Goal: Transaction & Acquisition: Purchase product/service

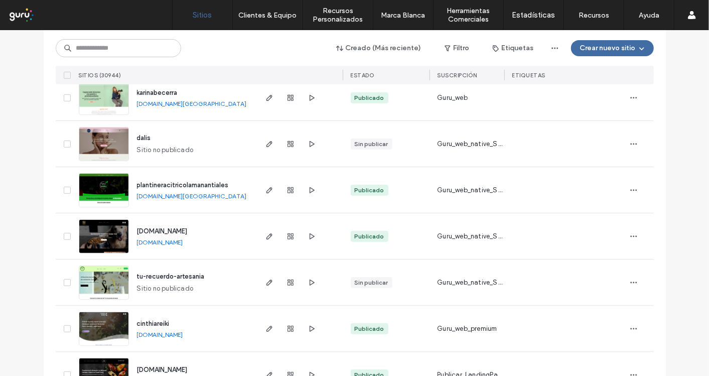
scroll to position [278, 0]
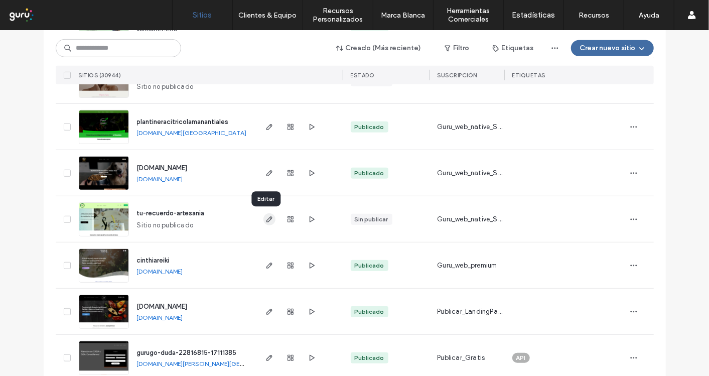
click at [268, 218] on icon "button" at bounding box center [269, 219] width 8 height 8
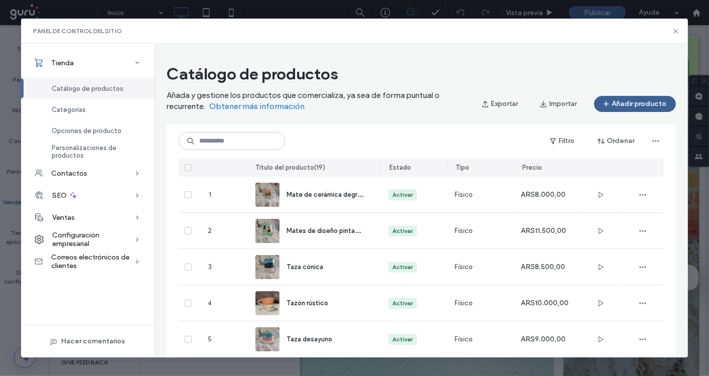
click at [629, 102] on button "Añadir producto" at bounding box center [635, 104] width 82 height 16
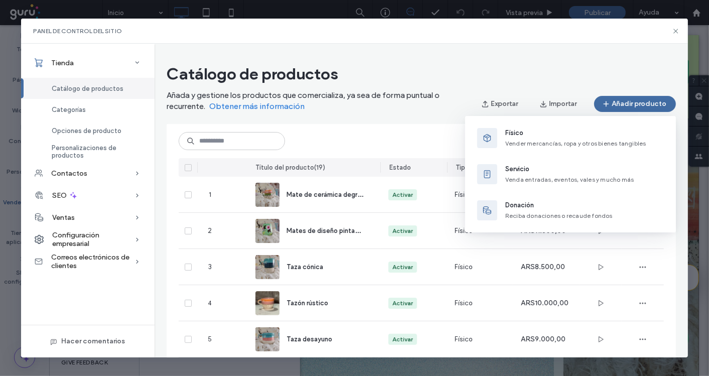
click at [547, 139] on div "Físico Vender mercancías, ropa y otros bienes tangibles" at bounding box center [575, 138] width 141 height 20
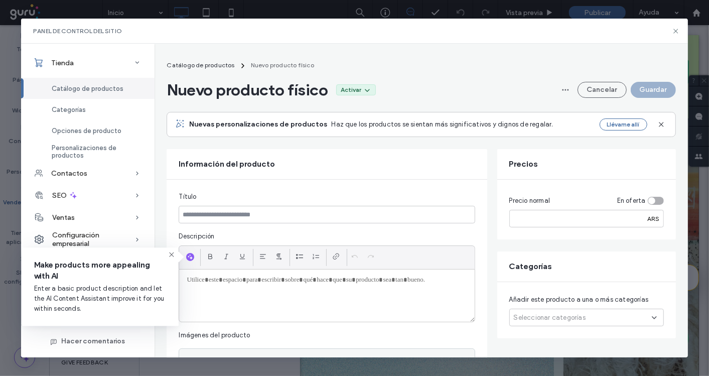
drag, startPoint x: 424, startPoint y: 190, endPoint x: 415, endPoint y: 202, distance: 15.0
click at [424, 190] on div "Título Descripción Imágenes del producto Haga clic para cargar imágenes" at bounding box center [327, 302] width 320 height 244
click at [404, 212] on input at bounding box center [327, 215] width 296 height 18
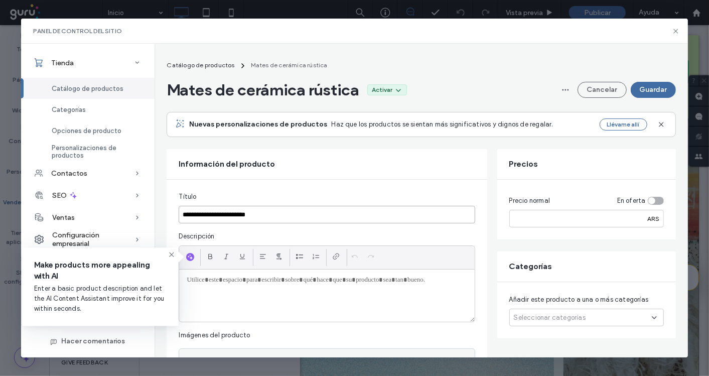
type input "**********"
click at [545, 227] on div "Precio normal En oferta ARS" at bounding box center [586, 210] width 179 height 60
click at [546, 221] on input "number" at bounding box center [586, 219] width 154 height 18
type input "****"
click at [367, 218] on input "**********" at bounding box center [327, 215] width 296 height 18
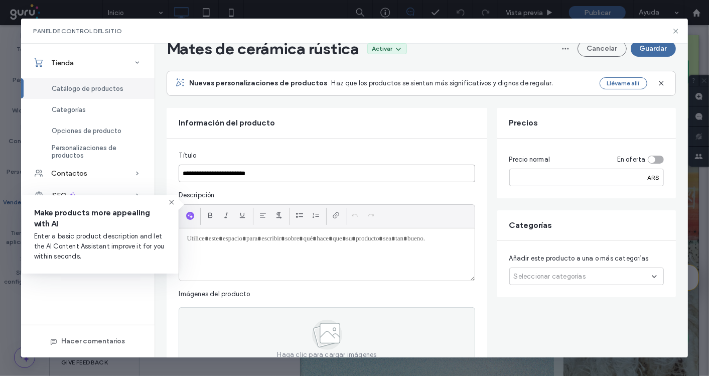
scroll to position [56, 0]
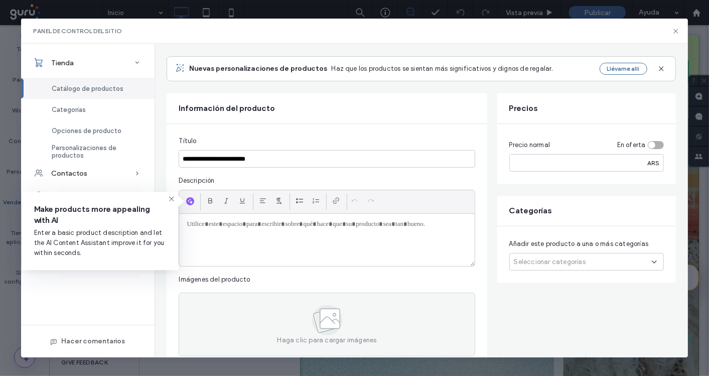
click at [539, 257] on span "Seleccionar categorías" at bounding box center [550, 262] width 72 height 10
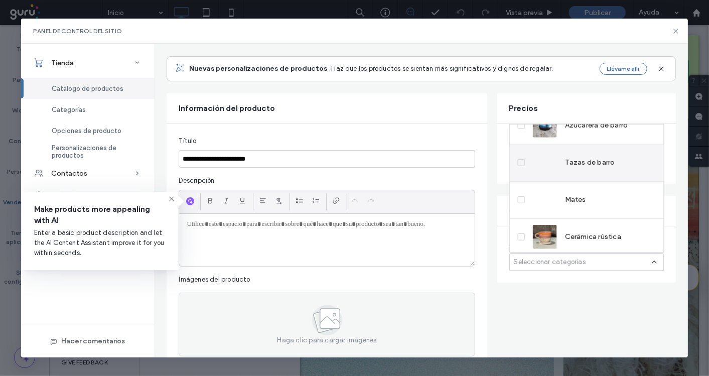
scroll to position [0, 0]
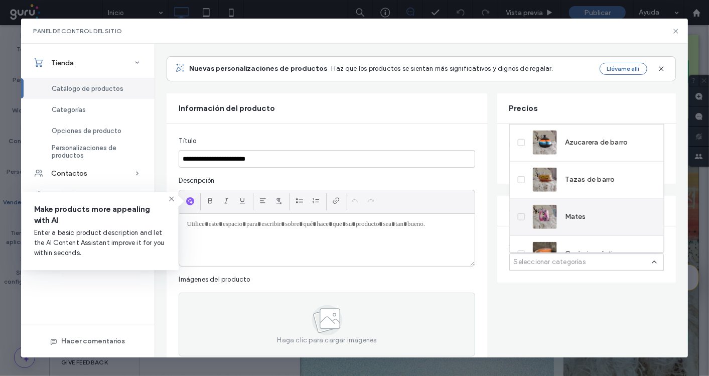
click at [592, 213] on div "Mates" at bounding box center [587, 216] width 154 height 37
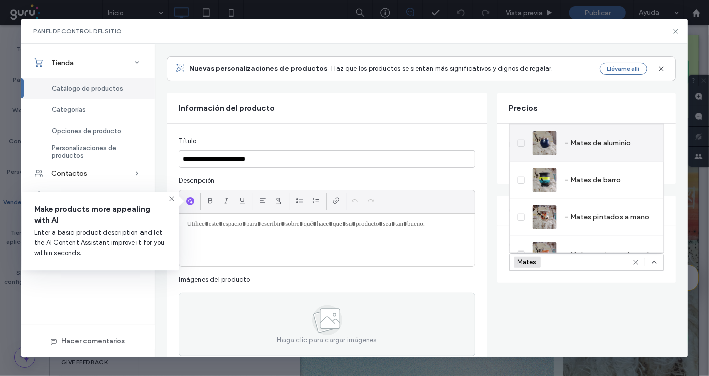
scroll to position [239, 0]
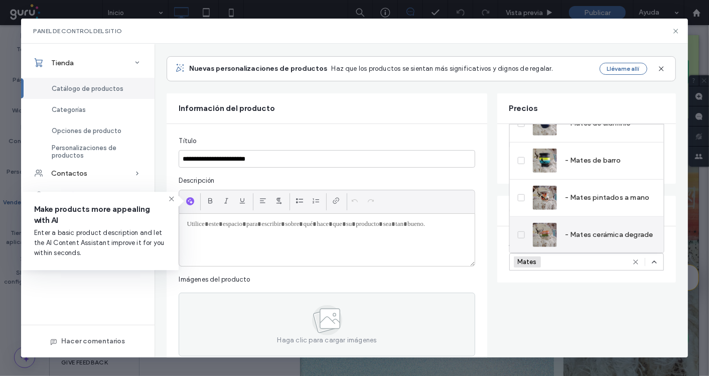
click at [600, 230] on span "- Mates cerámica degrade" at bounding box center [609, 235] width 88 height 10
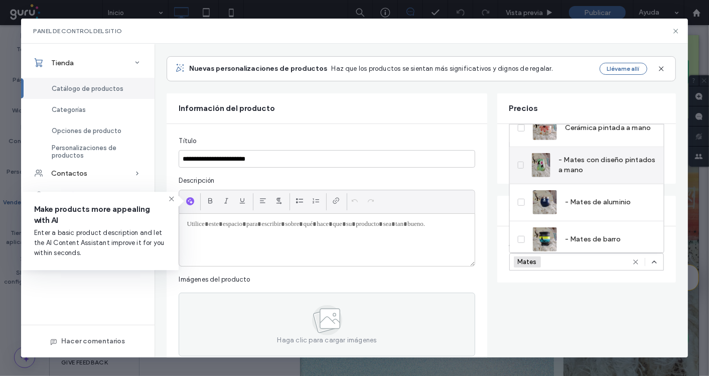
scroll to position [129, 0]
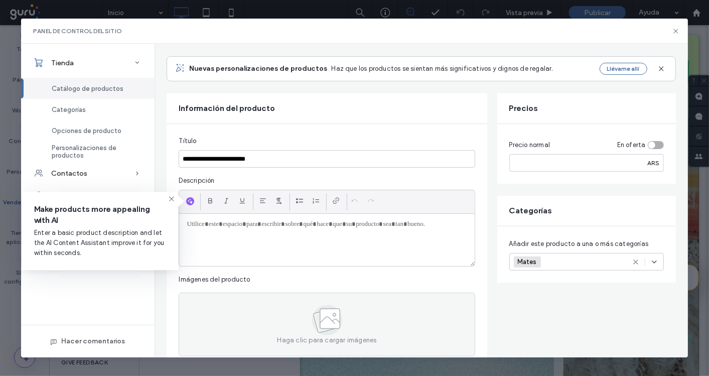
click at [286, 241] on div at bounding box center [326, 240] width 295 height 52
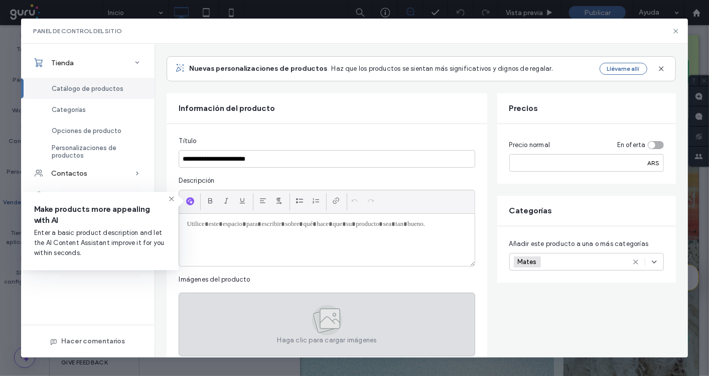
click at [323, 324] on icon at bounding box center [329, 319] width 20 height 20
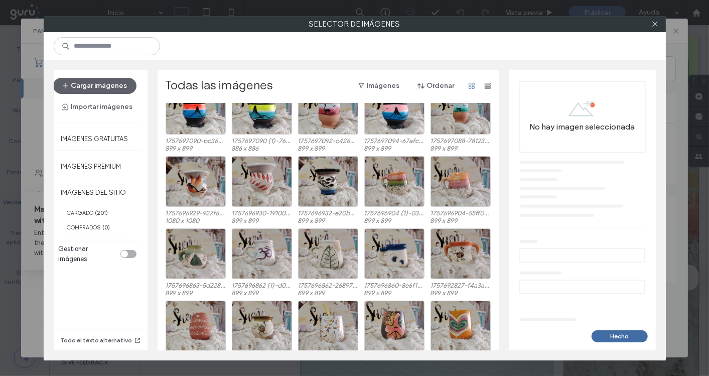
scroll to position [56, 0]
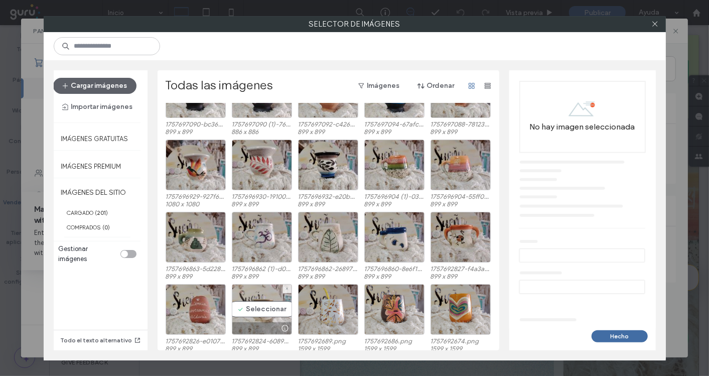
click at [260, 313] on div "Seleccionar" at bounding box center [262, 309] width 60 height 51
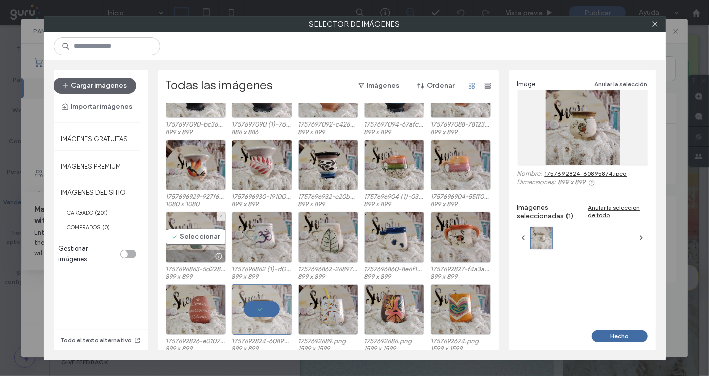
click at [188, 229] on div "Seleccionar" at bounding box center [196, 237] width 60 height 51
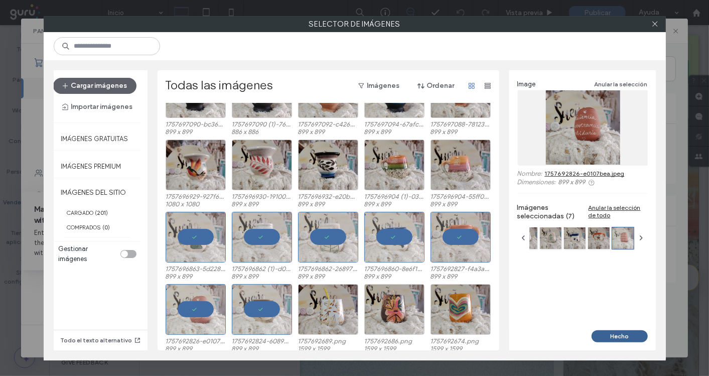
click at [612, 335] on button "Hecho" at bounding box center [619, 336] width 56 height 12
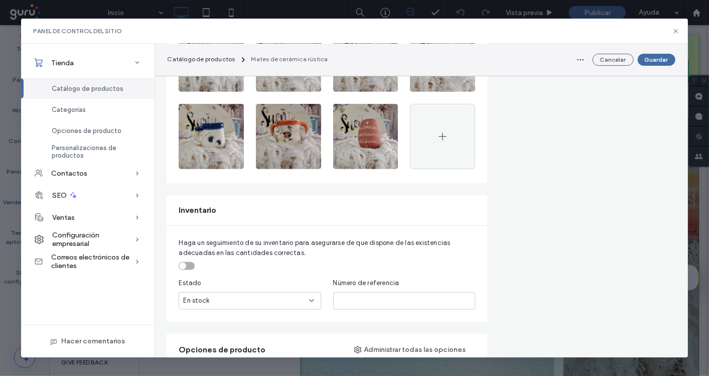
scroll to position [445, 0]
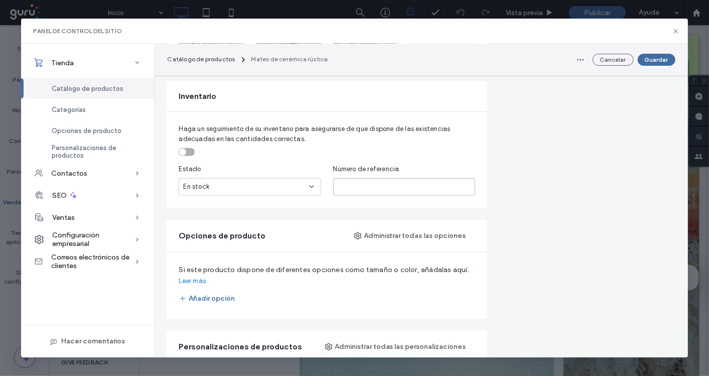
click at [371, 185] on input "text" at bounding box center [404, 187] width 142 height 18
type input "***"
click at [215, 298] on button "Añadir opción" at bounding box center [207, 298] width 56 height 16
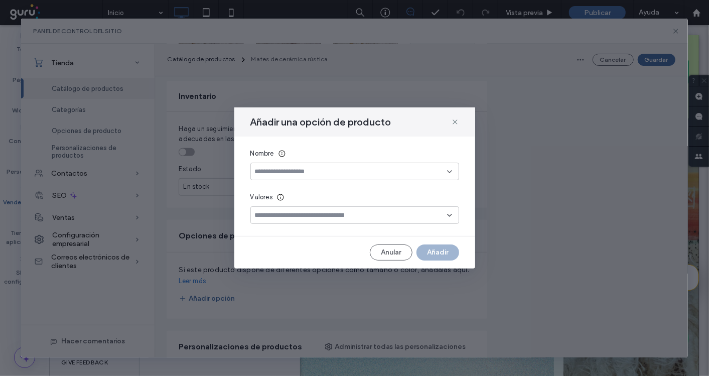
click at [332, 176] on div at bounding box center [354, 171] width 209 height 18
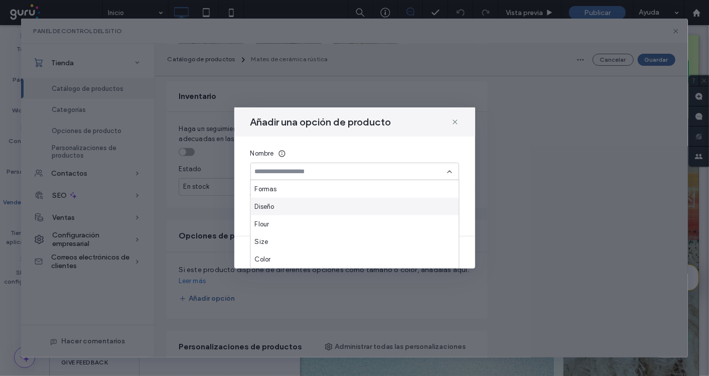
click at [281, 212] on div "Diseño" at bounding box center [355, 207] width 208 height 18
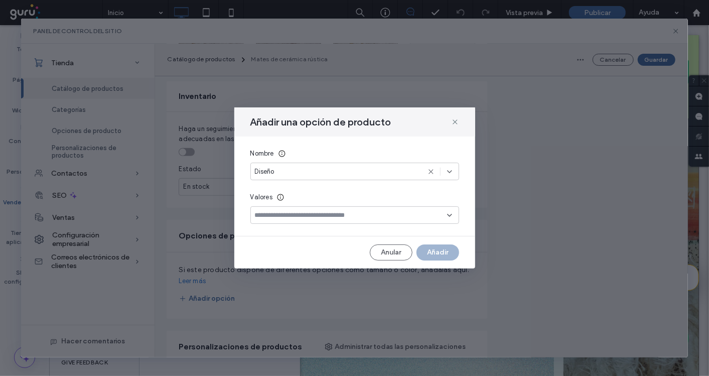
click at [301, 219] on input at bounding box center [351, 215] width 192 height 8
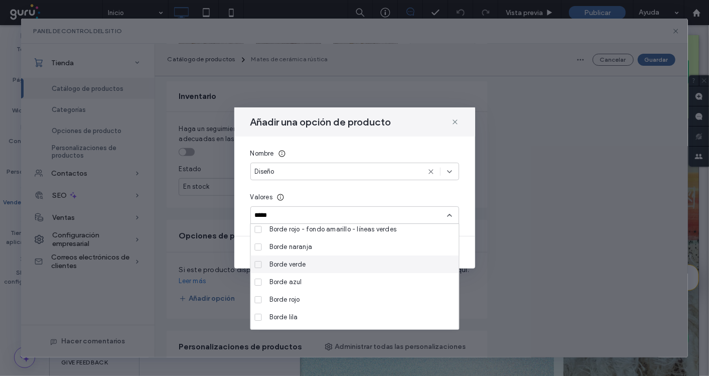
scroll to position [0, 0]
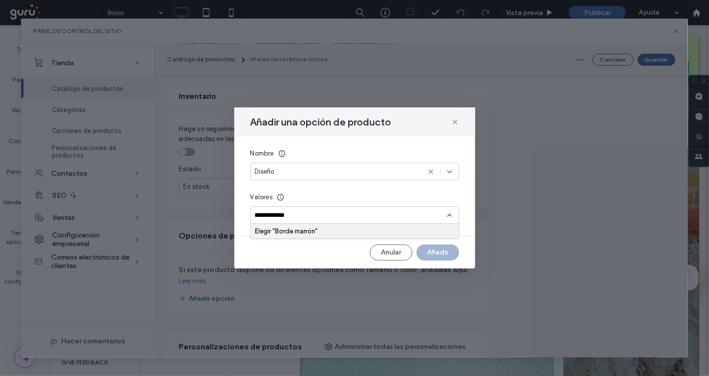
type input "**********"
click at [334, 228] on div "Elegir "Borde marrón"" at bounding box center [354, 231] width 199 height 8
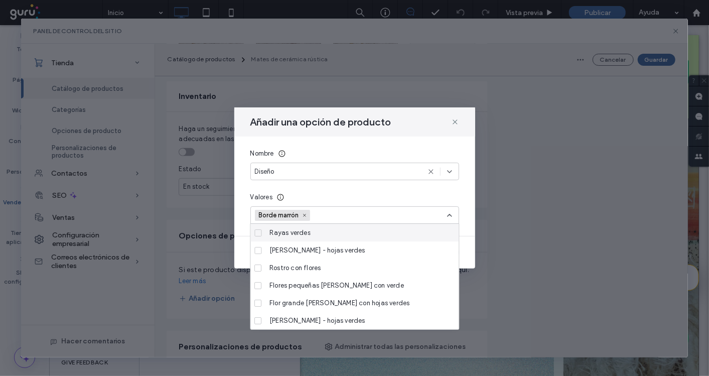
click at [348, 215] on input at bounding box center [349, 215] width 69 height 15
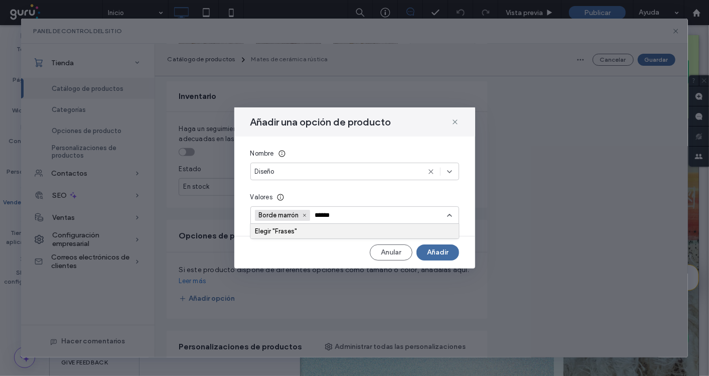
type input "******"
click at [367, 231] on div "Elegir "Frases"" at bounding box center [354, 231] width 199 height 8
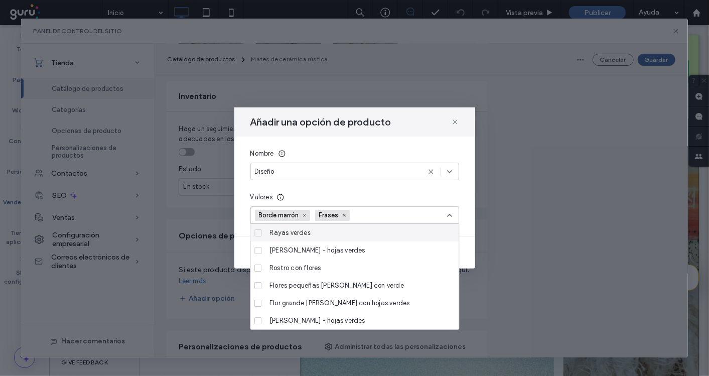
click at [404, 217] on input at bounding box center [389, 215] width 69 height 15
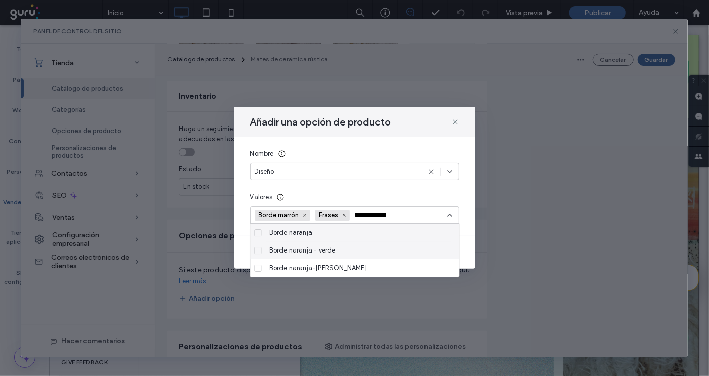
type input "**********"
click at [363, 238] on div "Borde naranja" at bounding box center [358, 233] width 185 height 18
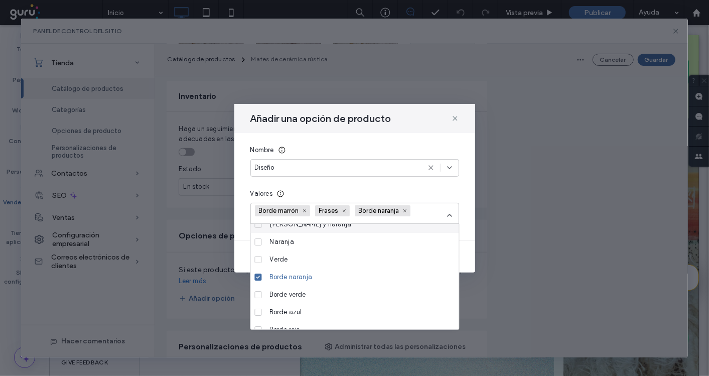
click at [432, 212] on div "Borde marrón Frases Borde naranja" at bounding box center [351, 215] width 192 height 24
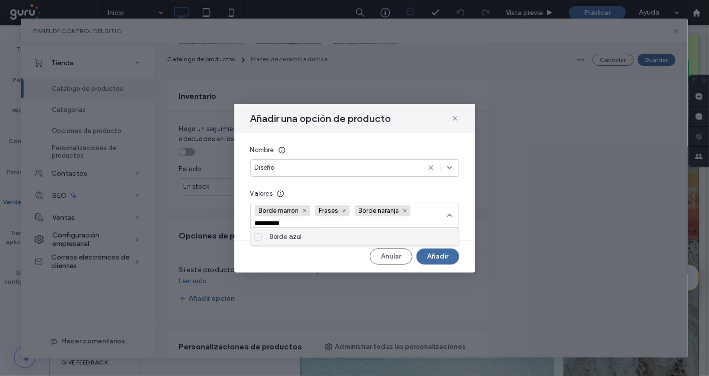
type input "**********"
click at [398, 228] on div "Borde azul" at bounding box center [358, 237] width 185 height 18
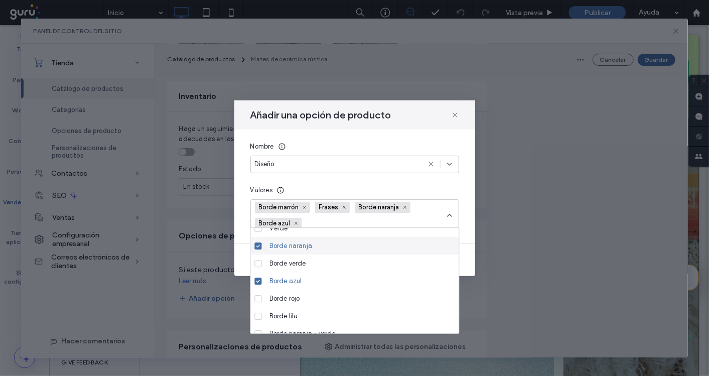
click at [397, 221] on div "Borde marrón Frases Borde naranja Borde azul" at bounding box center [351, 215] width 192 height 31
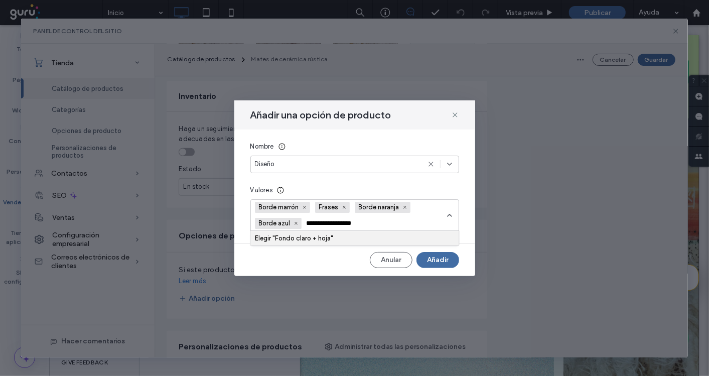
type input "**********"
click at [365, 236] on div "Elegir "Fondo claro + hoja"" at bounding box center [354, 238] width 199 height 8
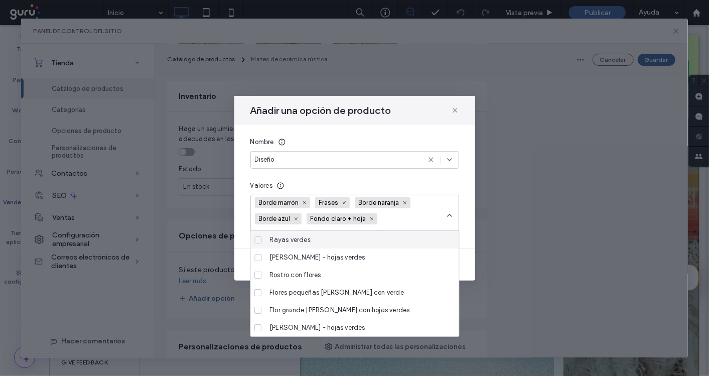
click at [429, 220] on div "Borde marrón Frases Borde naranja Borde azul Fondo claro + hoja" at bounding box center [351, 215] width 192 height 40
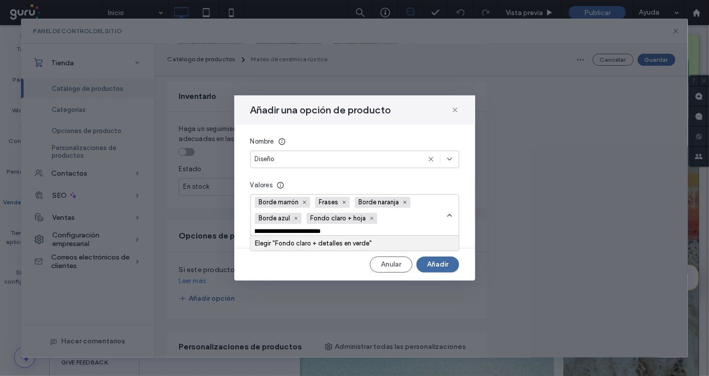
scroll to position [0, 29]
type input "**********"
click at [370, 239] on div "Elegir "Fondo claro + detalles en verde"" at bounding box center [354, 243] width 199 height 8
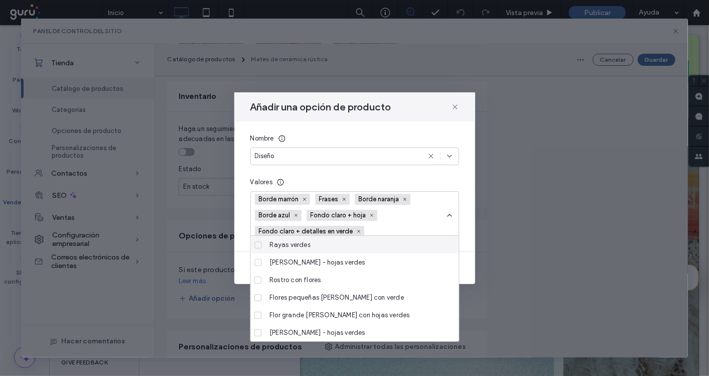
click at [422, 222] on div "Borde marrón Frases Borde naranja Borde azul Fondo claro + hoja Fondo claro + d…" at bounding box center [351, 215] width 192 height 47
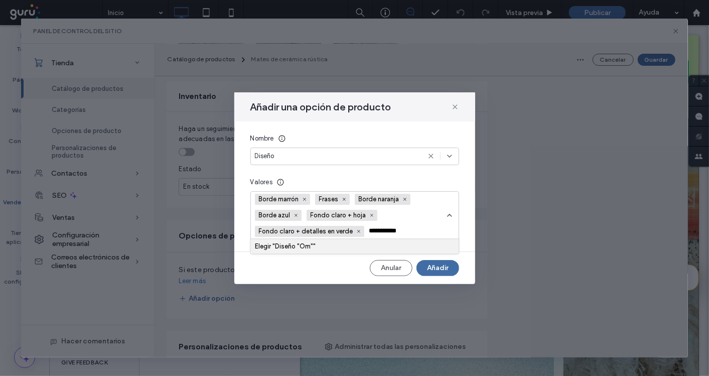
type input "**********"
click at [425, 252] on div "Elegir "Diseño "Om""" at bounding box center [355, 246] width 208 height 15
click at [418, 244] on div "Elegir "Diseño "Om""" at bounding box center [354, 247] width 199 height 8
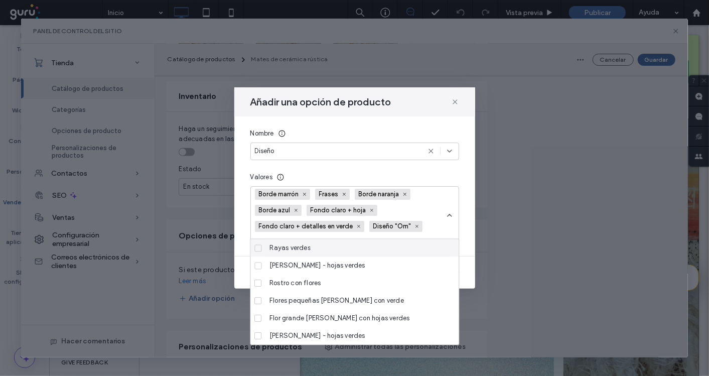
click at [454, 186] on div "Borde marrón Frases Borde naranja Borde azul Fondo claro + hoja Fondo claro + d…" at bounding box center [354, 215] width 209 height 58
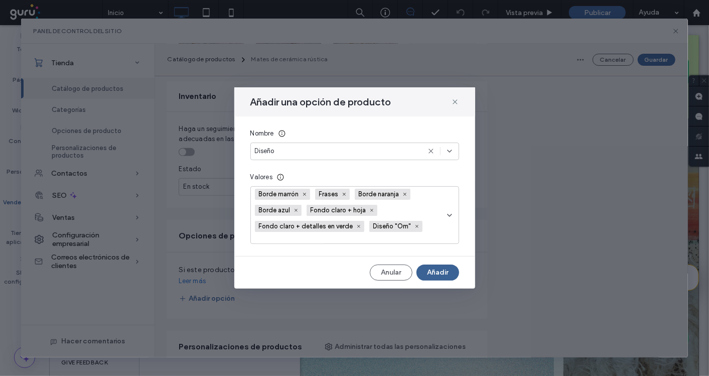
click at [446, 274] on button "Añadir" at bounding box center [437, 272] width 43 height 16
click at [451, 272] on button "Añadir" at bounding box center [437, 272] width 43 height 16
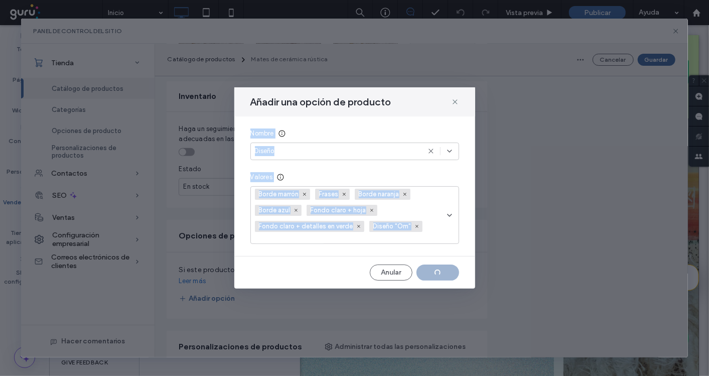
click at [451, 272] on div "Anular" at bounding box center [354, 272] width 209 height 16
click at [451, 272] on button "button" at bounding box center [437, 272] width 43 height 16
click at [451, 272] on div "Anular" at bounding box center [354, 272] width 209 height 16
click at [451, 272] on button "Añadir" at bounding box center [437, 272] width 43 height 16
click at [451, 272] on div "Anular Añadir" at bounding box center [354, 272] width 209 height 16
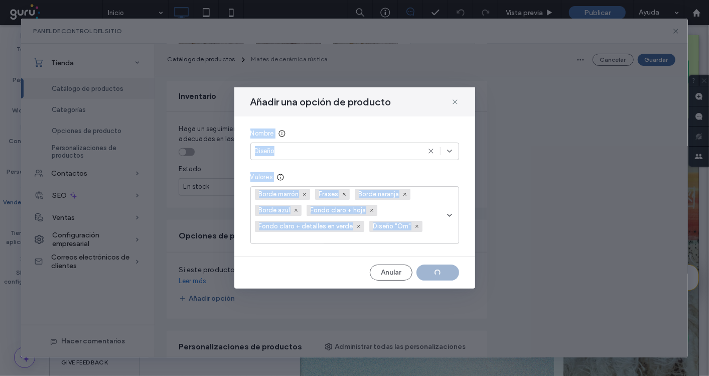
click at [451, 273] on button "button" at bounding box center [437, 272] width 43 height 16
click at [451, 273] on div "Anular" at bounding box center [354, 272] width 209 height 16
click at [451, 273] on button "Añadir" at bounding box center [437, 272] width 43 height 16
click at [451, 274] on div "Anular" at bounding box center [354, 272] width 209 height 16
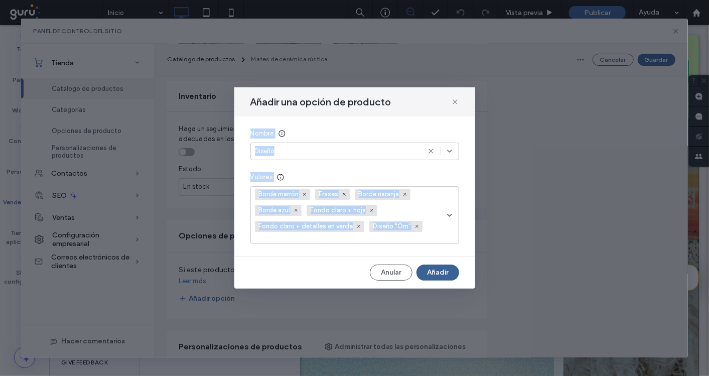
click at [451, 275] on button "Añadir" at bounding box center [437, 272] width 43 height 16
click at [438, 267] on button "Añadir" at bounding box center [437, 272] width 43 height 16
click at [438, 267] on div "Anular" at bounding box center [354, 272] width 209 height 16
click at [438, 267] on button "button" at bounding box center [437, 272] width 43 height 16
click at [438, 267] on div "Anular" at bounding box center [354, 272] width 209 height 16
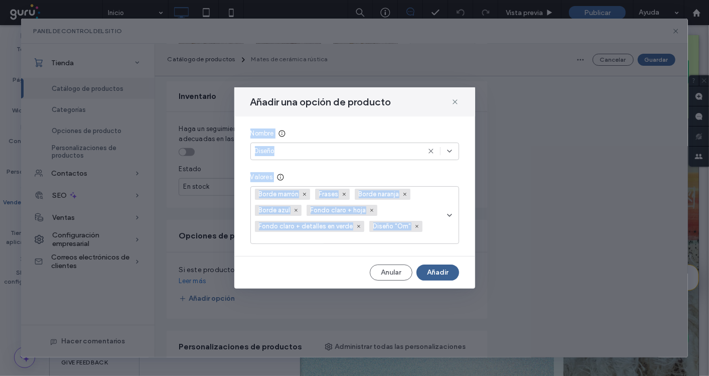
click at [438, 267] on button "Añadir" at bounding box center [437, 272] width 43 height 16
click at [438, 267] on div "Anular" at bounding box center [354, 272] width 209 height 16
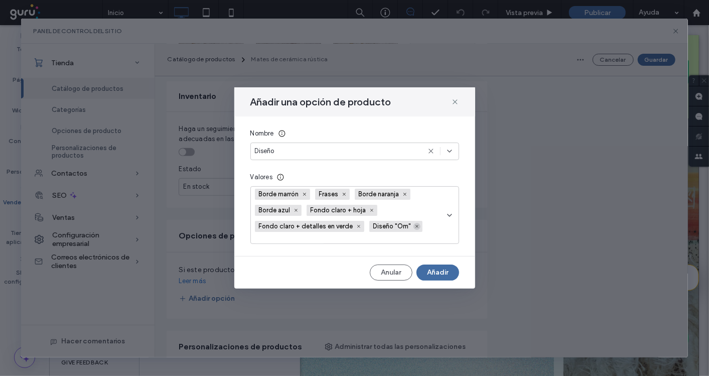
click at [416, 228] on icon at bounding box center [416, 226] width 5 height 5
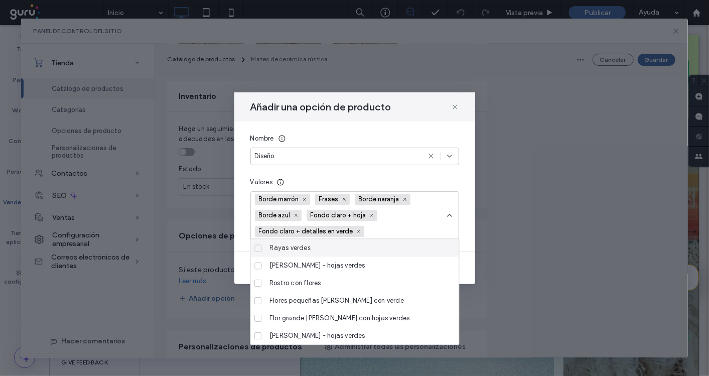
click at [450, 226] on div "Borde marrón Frases Borde naranja Borde azul Fondo claro + hoja Fondo claro + d…" at bounding box center [354, 215] width 209 height 48
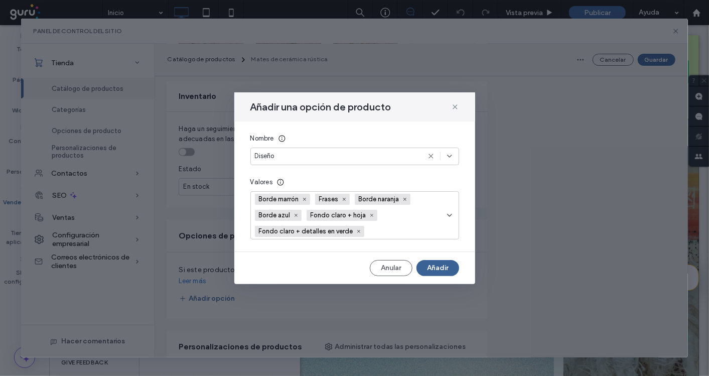
click at [446, 272] on button "Añadir" at bounding box center [437, 268] width 43 height 16
click at [449, 266] on div "Anular" at bounding box center [354, 268] width 209 height 16
click at [449, 266] on button "button" at bounding box center [437, 268] width 43 height 16
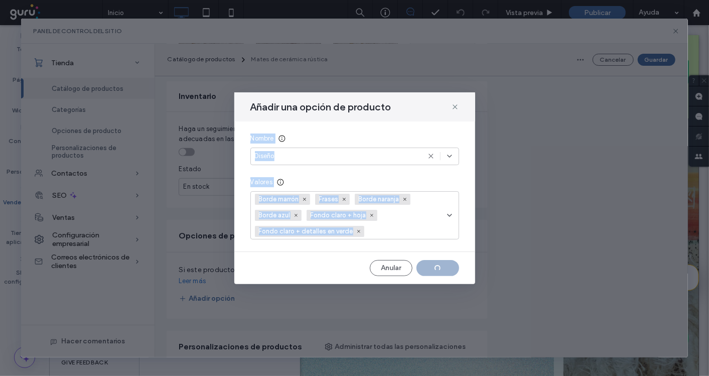
click at [449, 266] on div "Anular" at bounding box center [354, 268] width 209 height 16
click at [449, 266] on button "Añadir" at bounding box center [437, 268] width 43 height 16
click at [449, 266] on div "Anular Añadir" at bounding box center [354, 268] width 209 height 16
click at [449, 266] on div "Anular" at bounding box center [354, 268] width 209 height 16
click at [445, 268] on button "Añadir" at bounding box center [437, 268] width 43 height 16
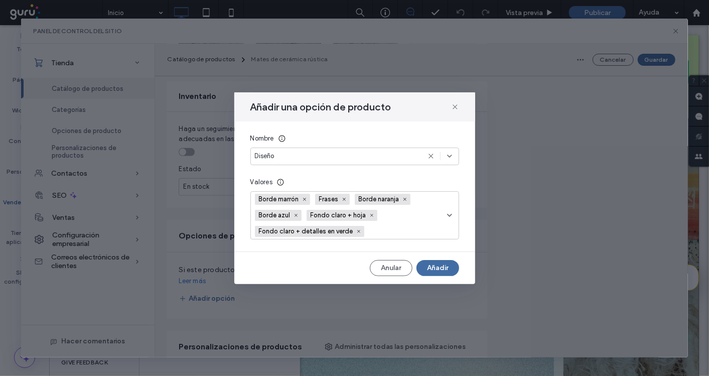
click at [539, 95] on div "Añadir una opción de producto Nombre Diseño Valores Borde marrón Frases Borde n…" at bounding box center [354, 188] width 666 height 338
click at [454, 107] on icon at bounding box center [455, 107] width 8 height 8
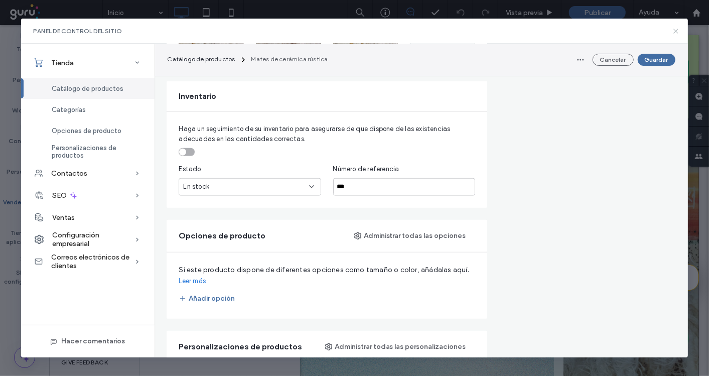
click at [673, 29] on icon at bounding box center [676, 31] width 8 height 8
